Goal: Information Seeking & Learning: Learn about a topic

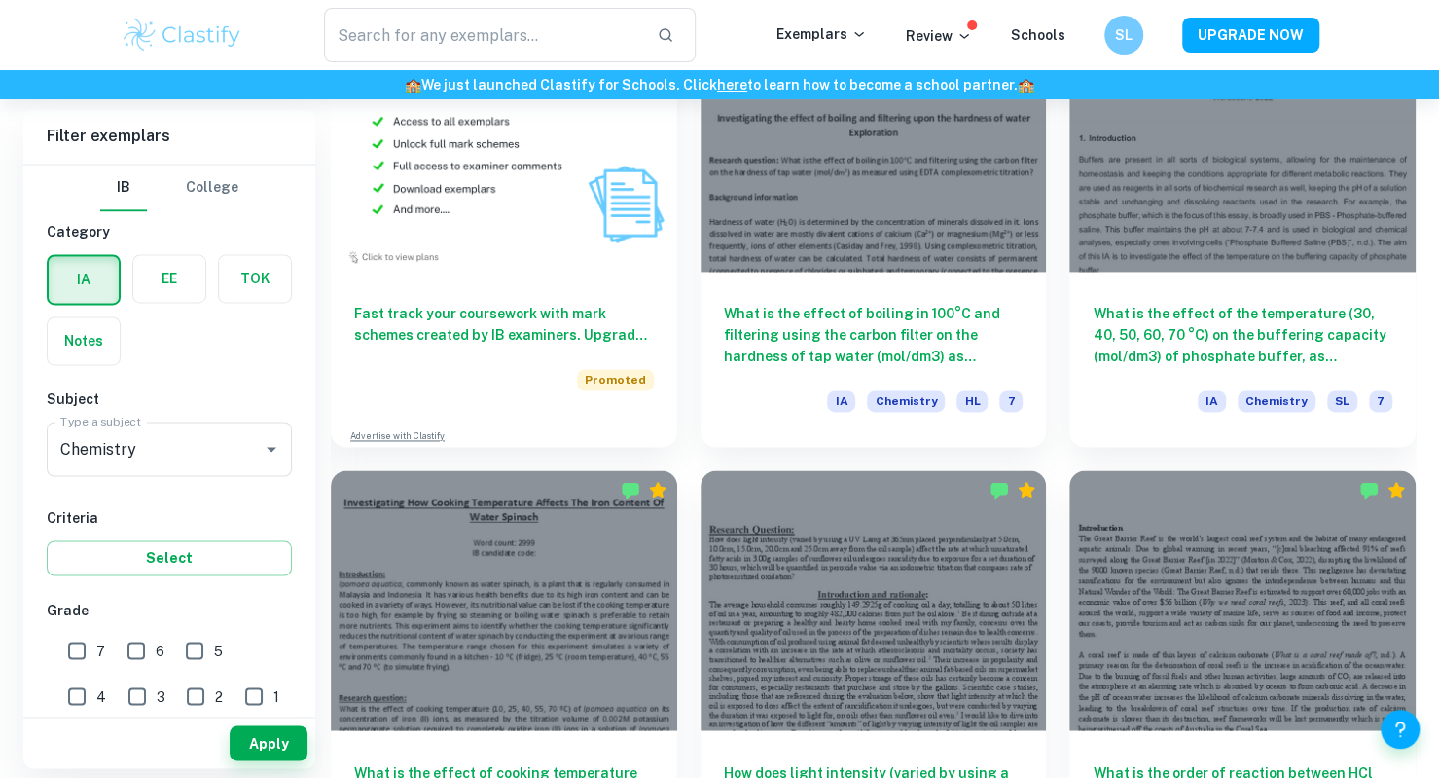
scroll to position [1560, 0]
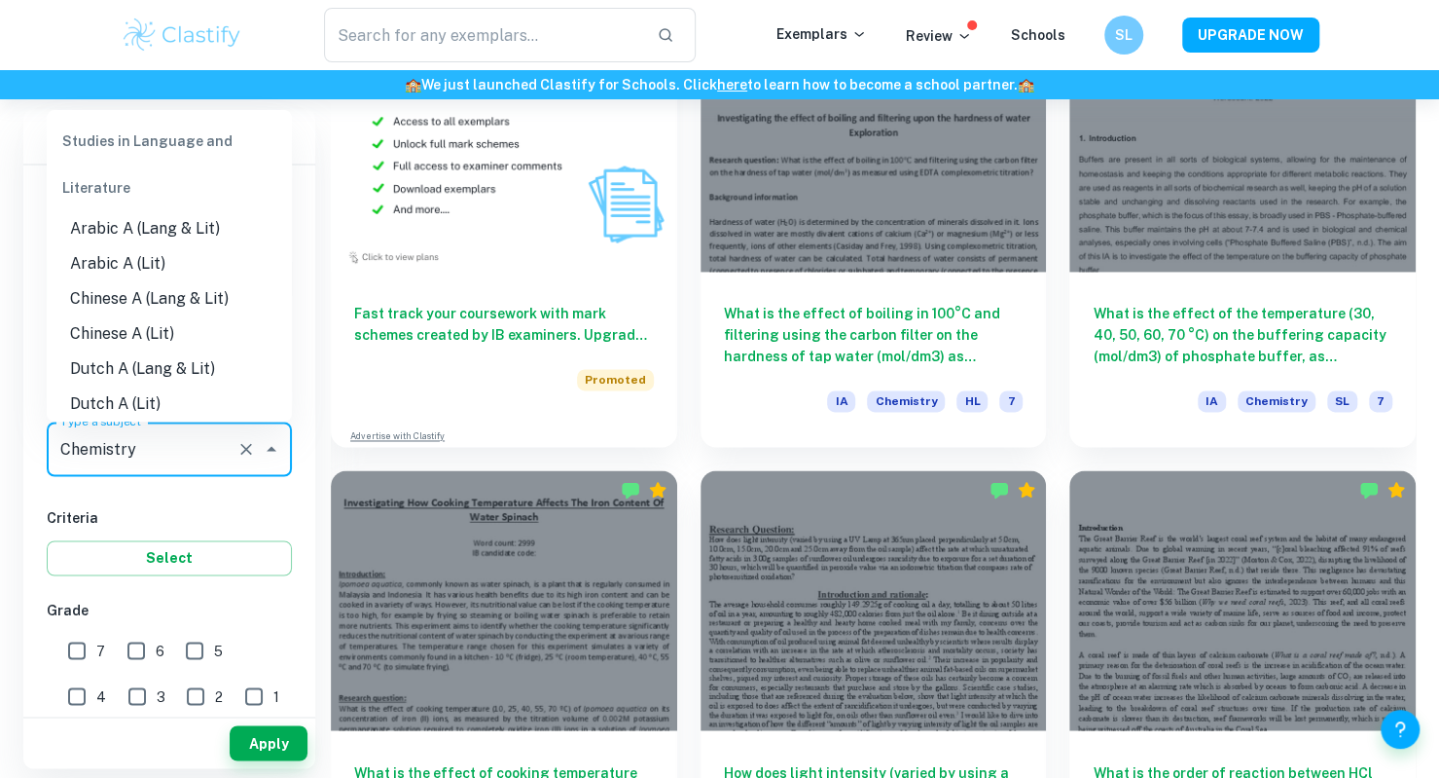
click at [228, 458] on input "Chemistry" at bounding box center [141, 448] width 173 height 37
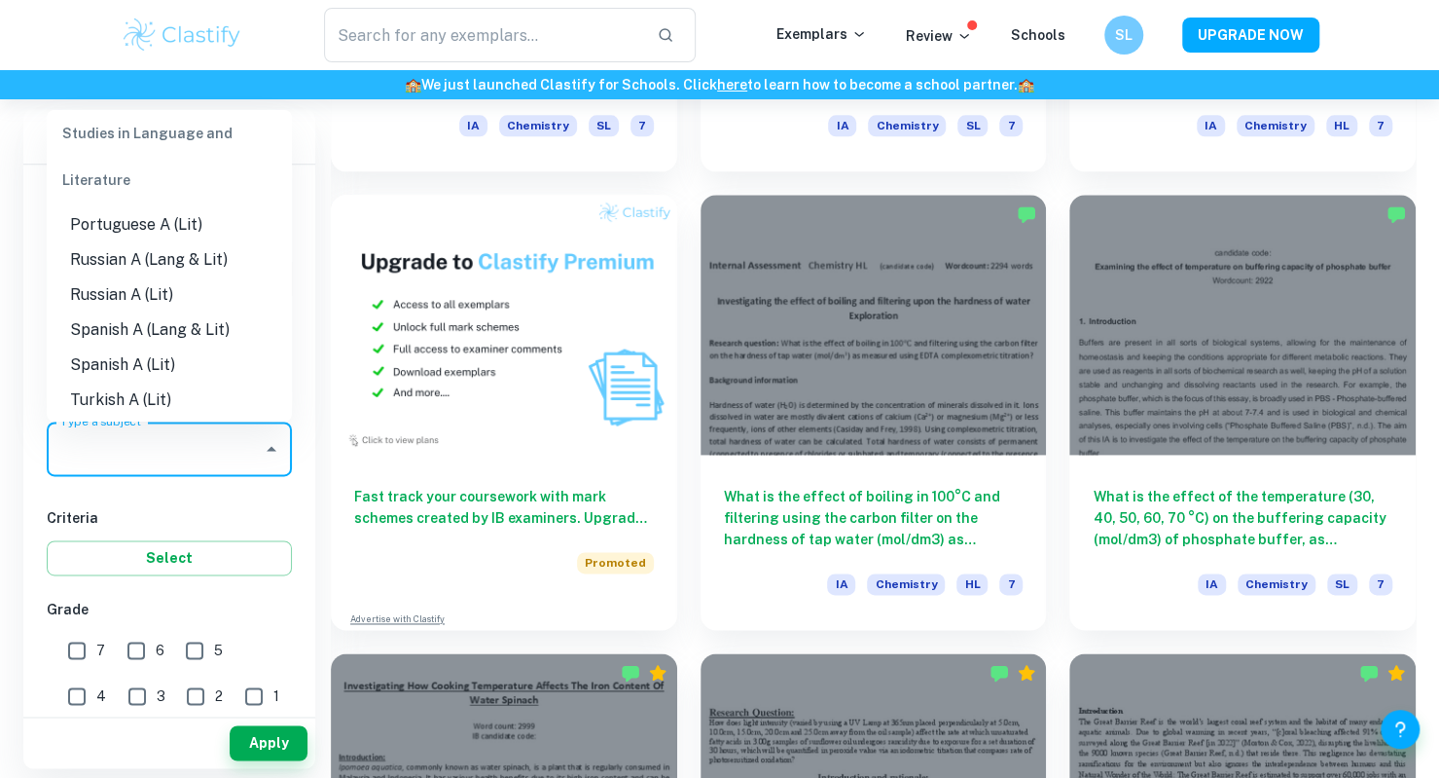
scroll to position [0, 0]
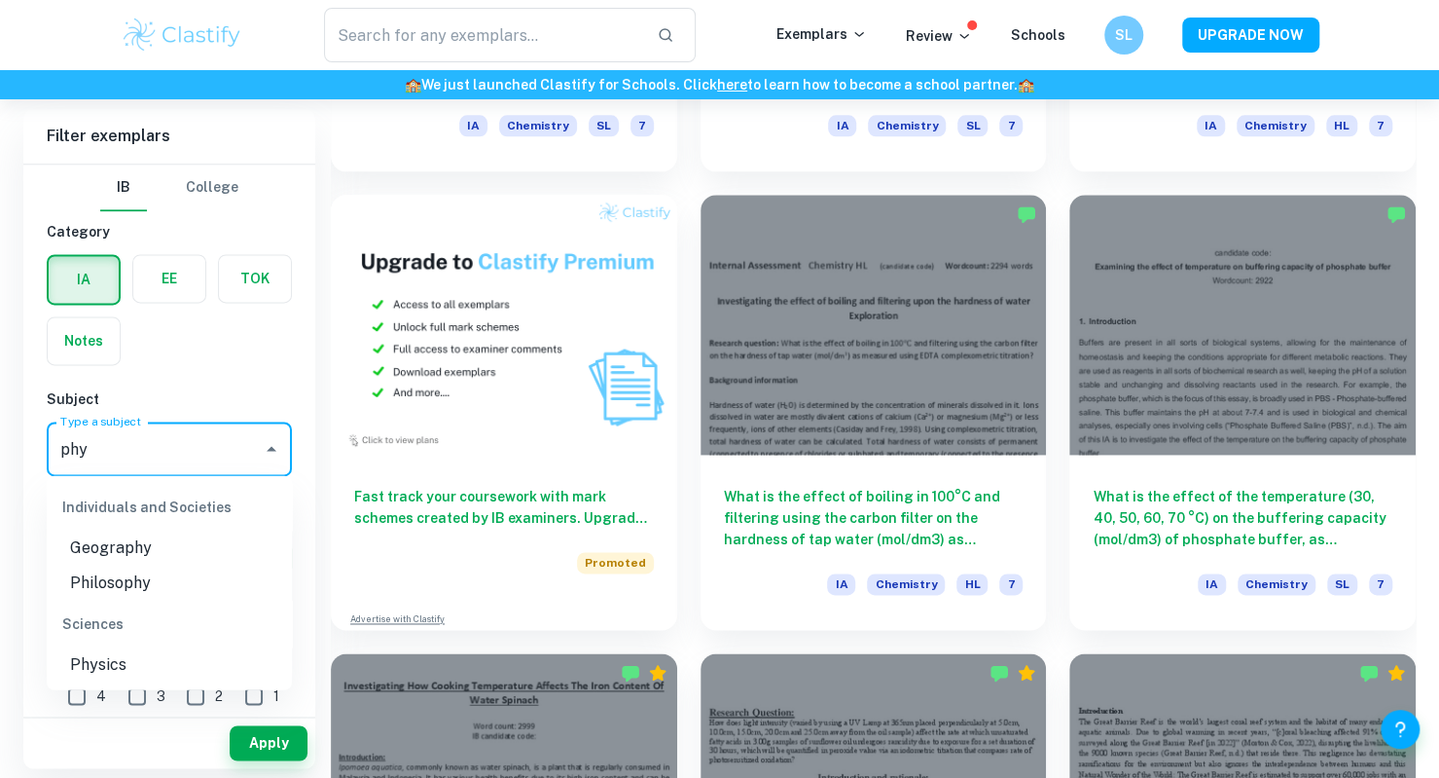
click at [139, 654] on li "Physics" at bounding box center [169, 663] width 245 height 35
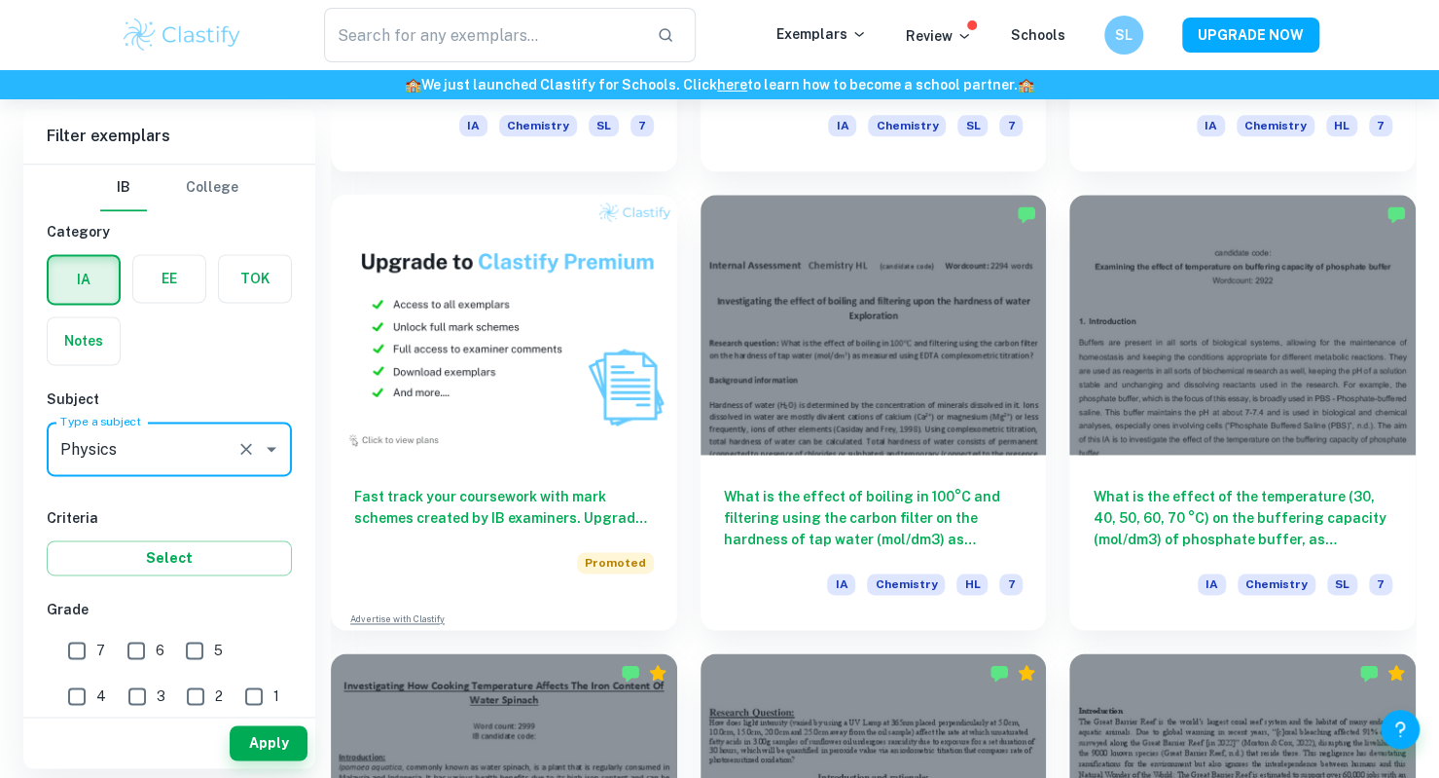
type input "Physics"
click at [292, 739] on button "Apply" at bounding box center [269, 742] width 78 height 35
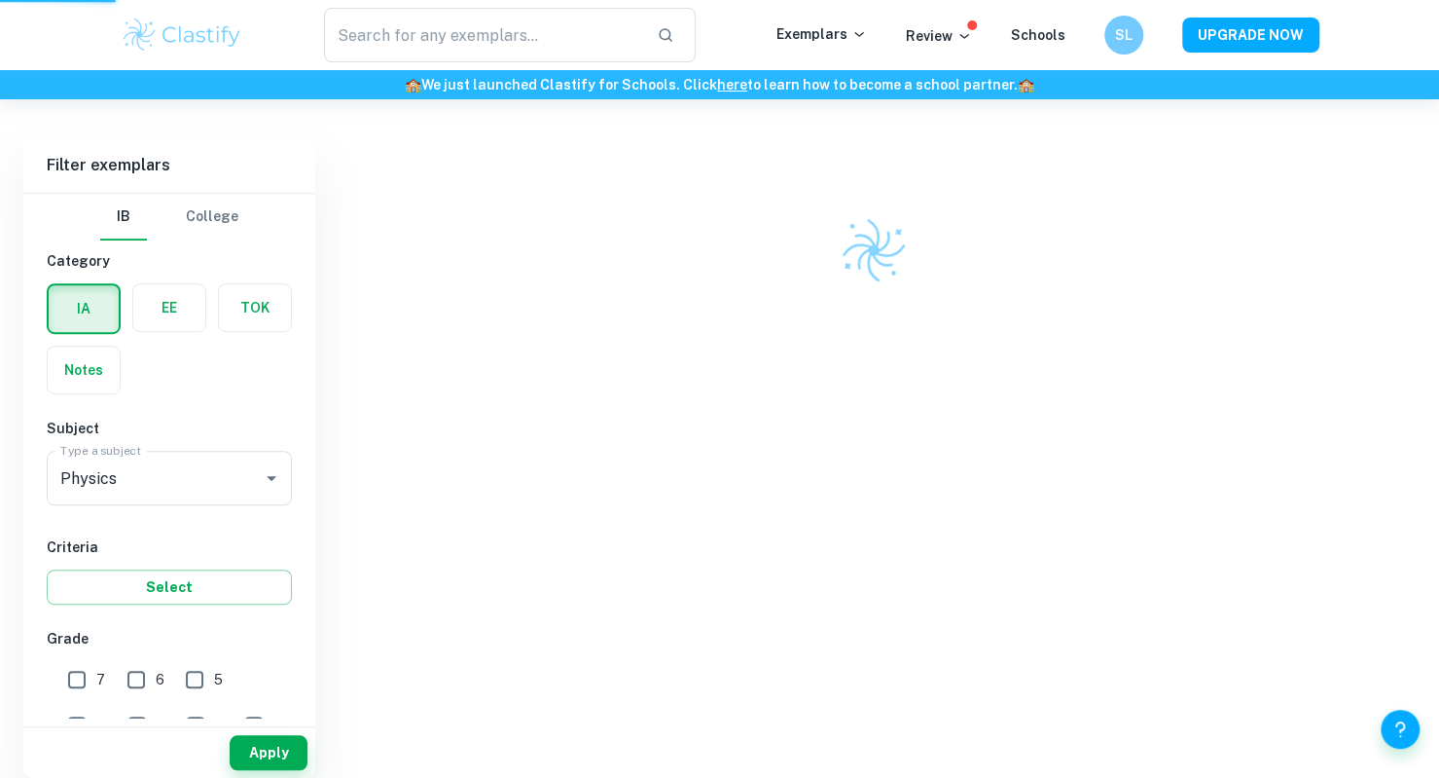
scroll to position [508, 0]
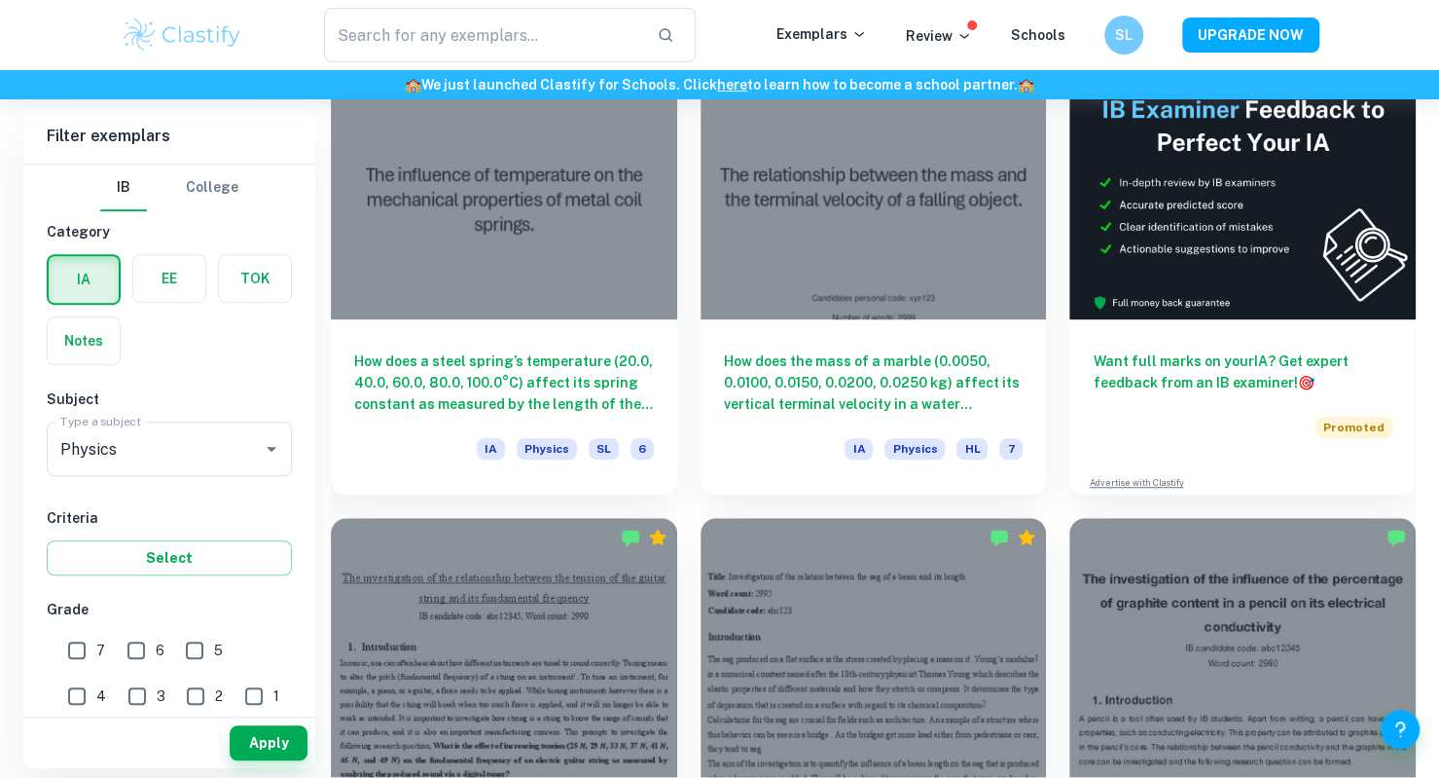
scroll to position [587, 0]
